Goal: Navigation & Orientation: Find specific page/section

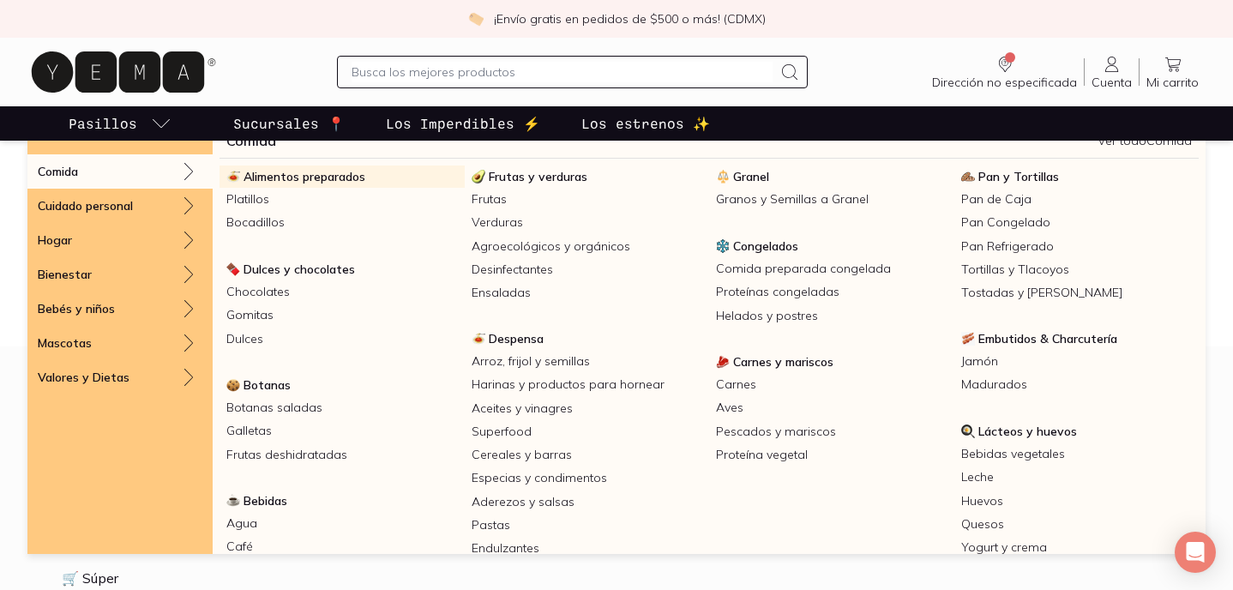
scroll to position [23, 0]
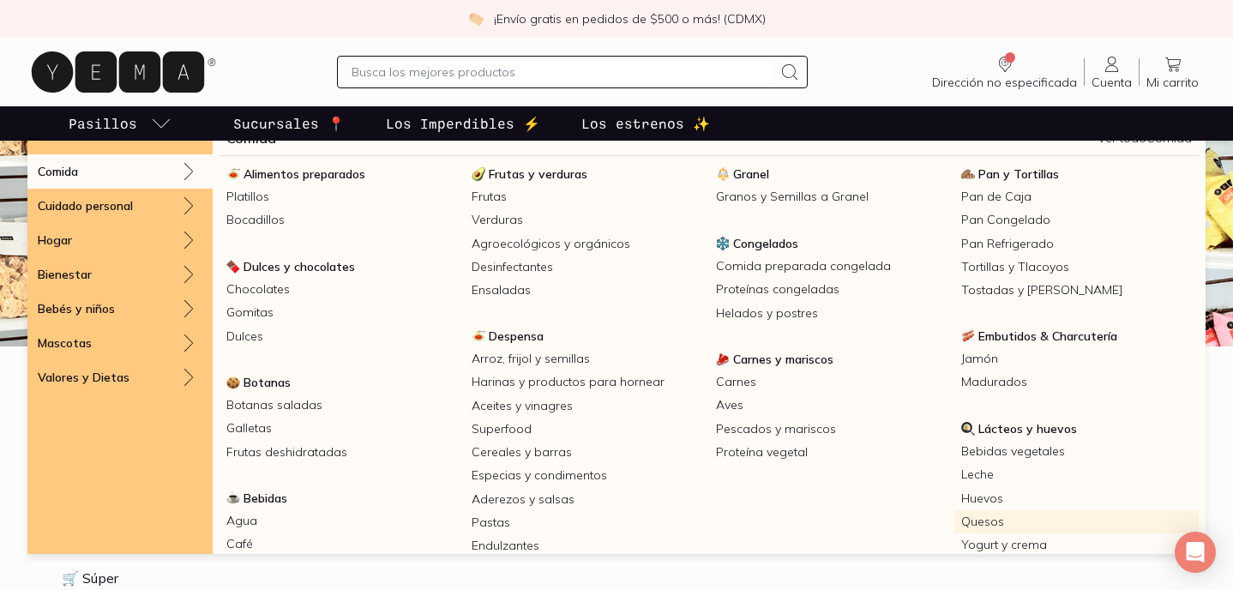
click at [985, 517] on link "Quesos" at bounding box center [1077, 521] width 245 height 23
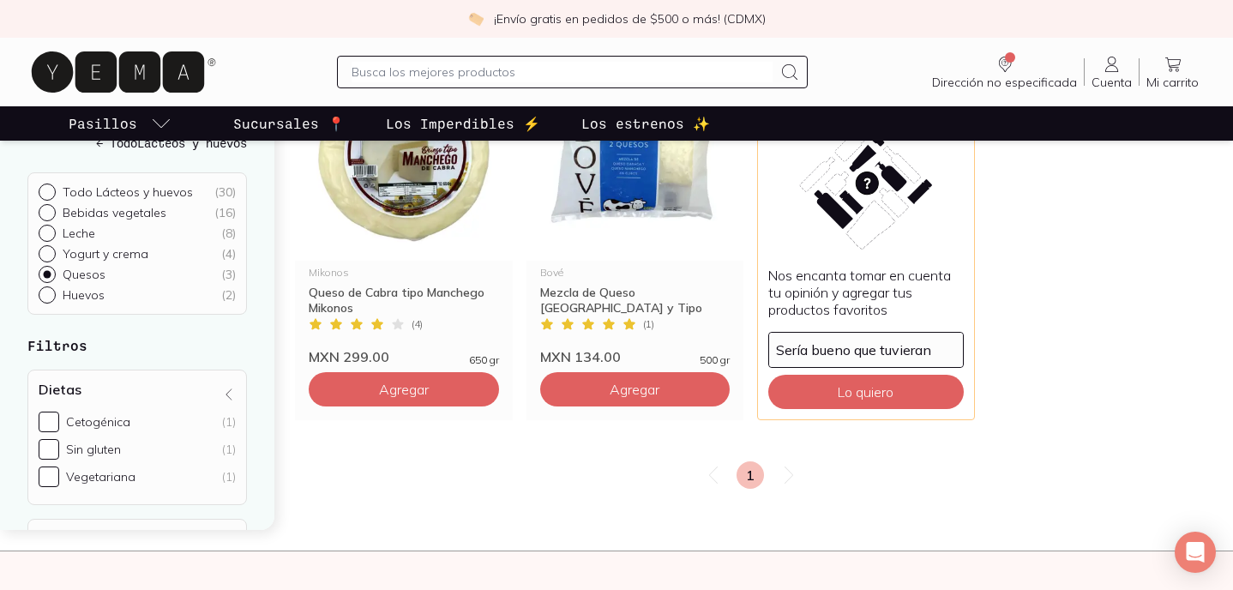
scroll to position [160, 0]
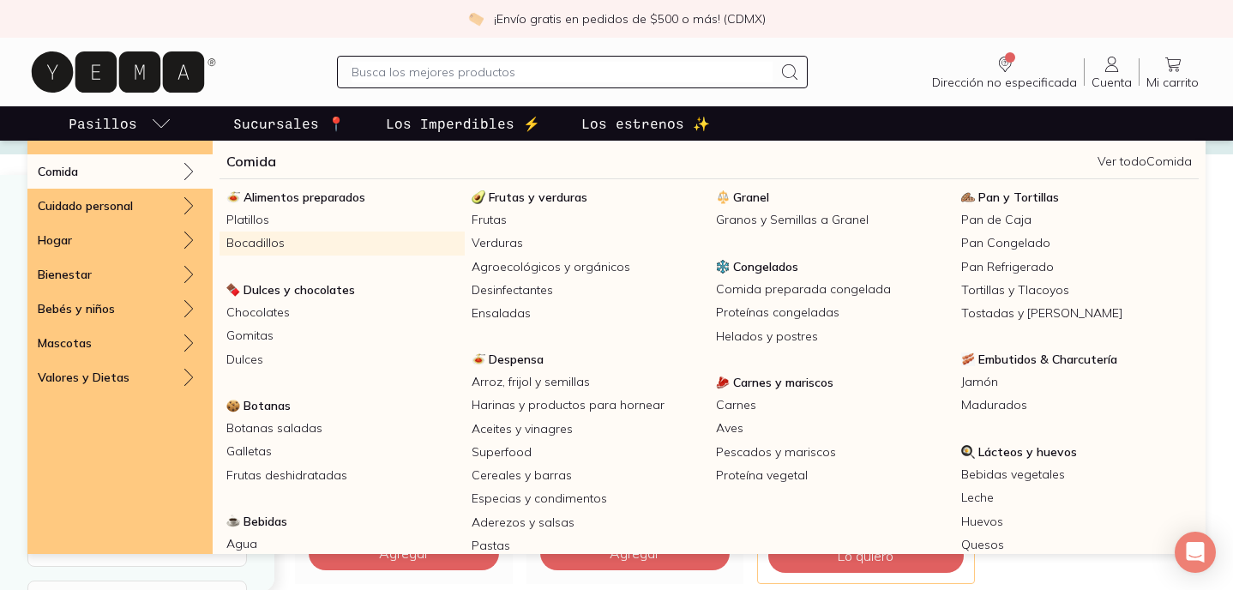
click at [266, 248] on link "Bocadillos" at bounding box center [342, 243] width 245 height 23
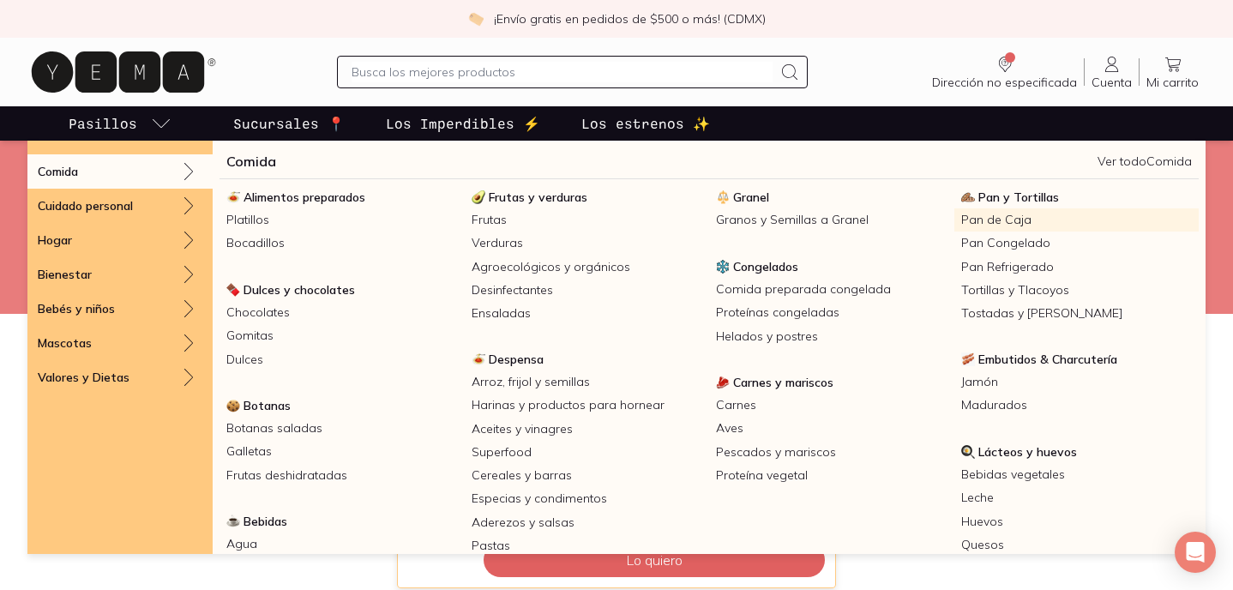
click at [958, 226] on link "Pan de Caja" at bounding box center [1077, 219] width 245 height 23
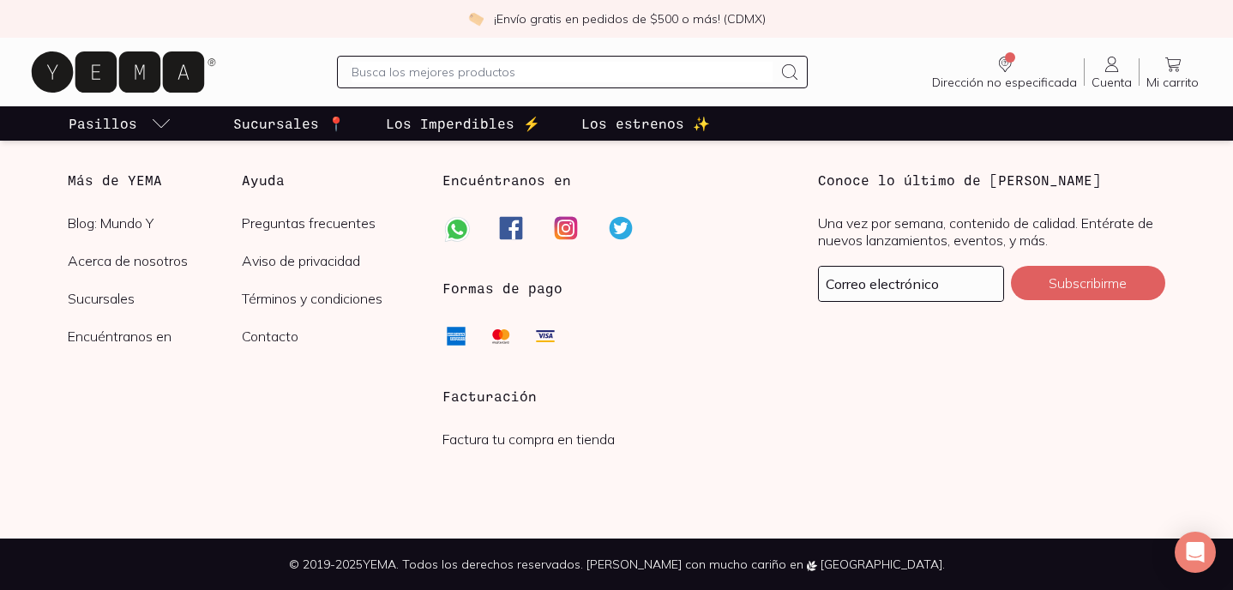
scroll to position [474, 0]
click at [207, 97] on icon at bounding box center [123, 72] width 192 height 55
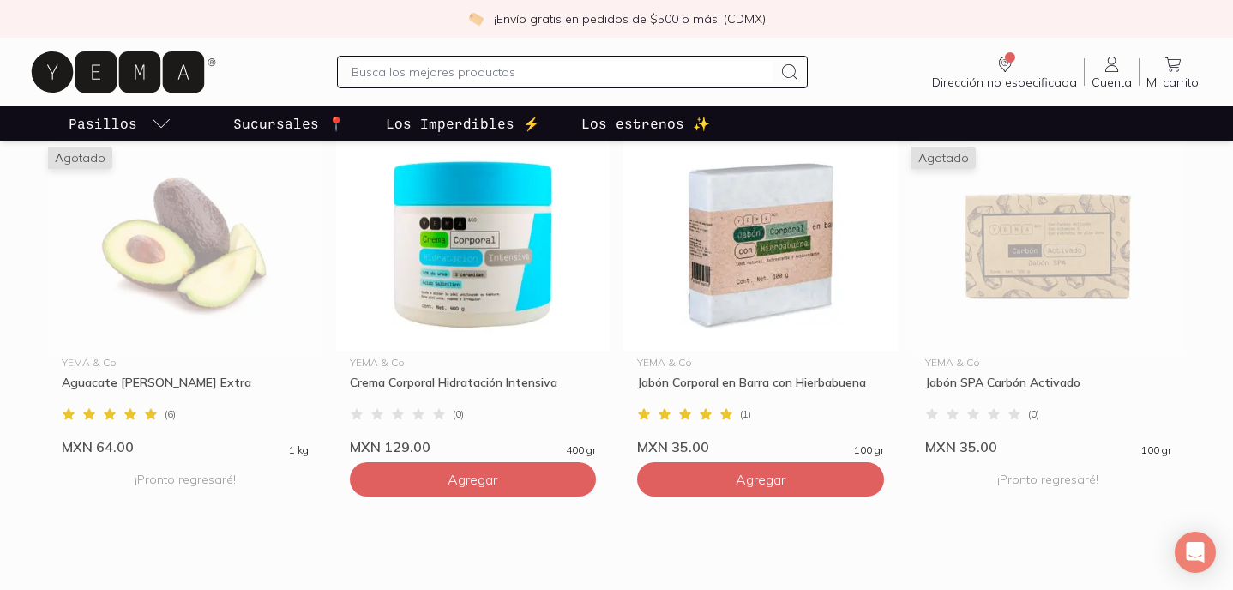
scroll to position [1643, 0]
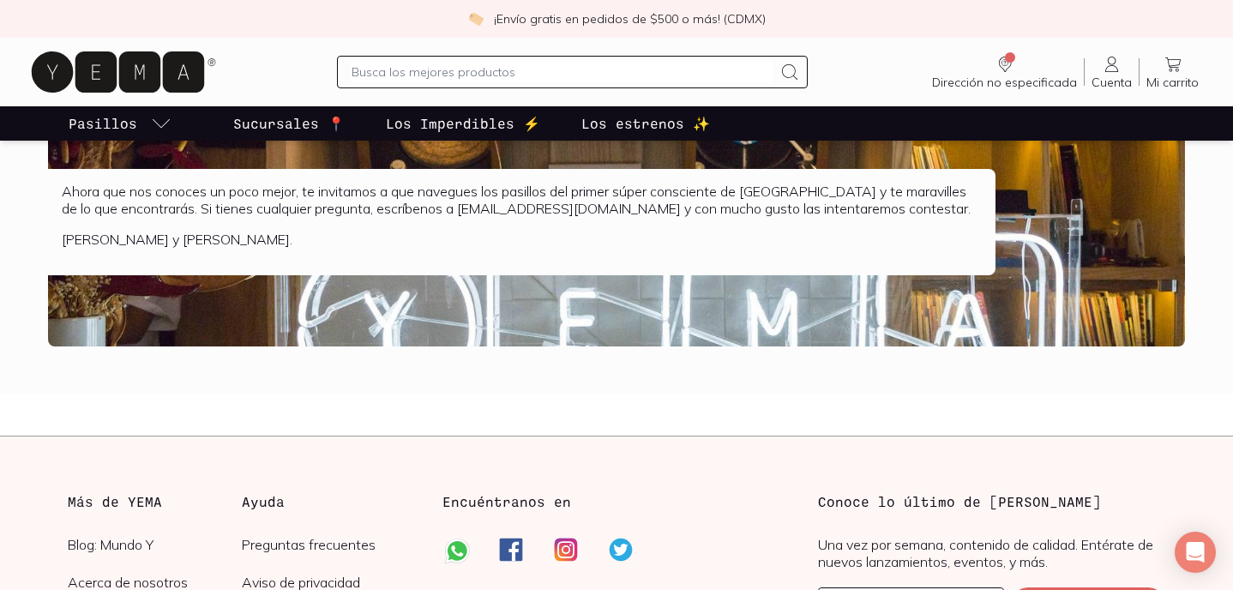
scroll to position [4567, 0]
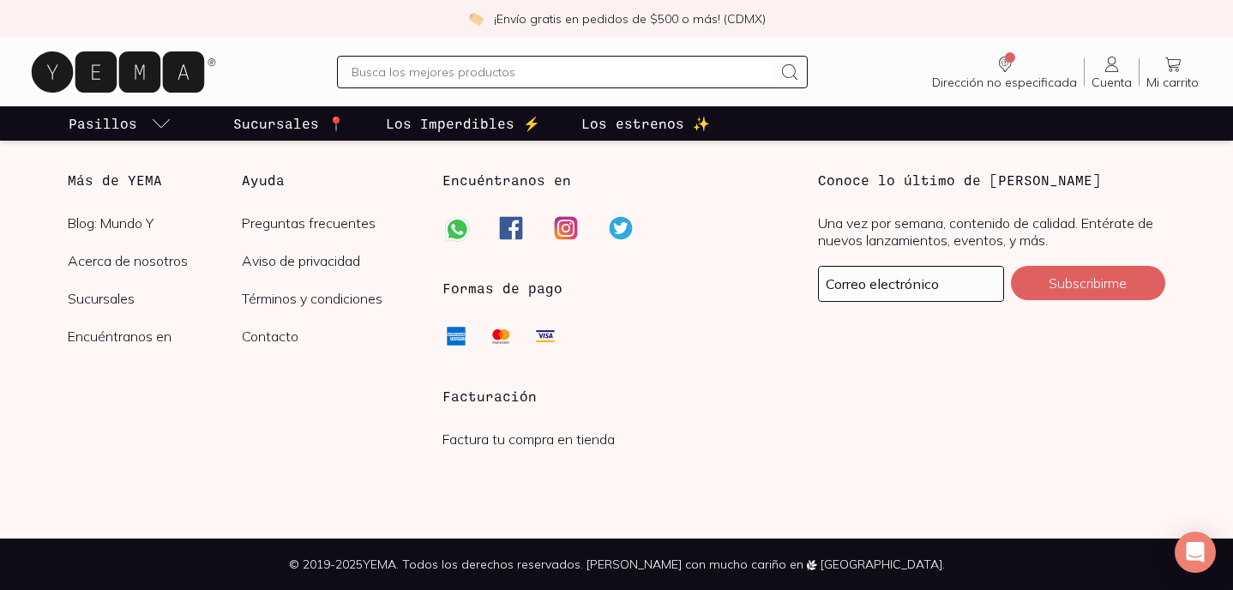
click at [311, 123] on p "Sucursales 📍" at bounding box center [289, 123] width 112 height 21
